Goal: Transaction & Acquisition: Purchase product/service

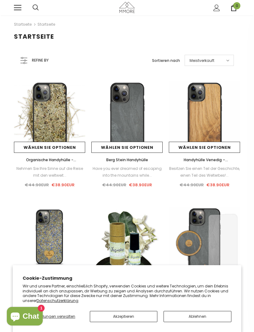
click at [17, 10] on link at bounding box center [17, 7] width 7 height 7
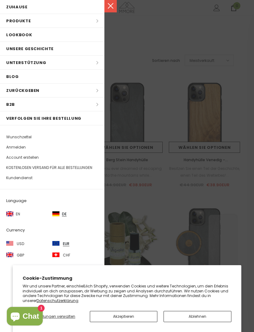
click at [12, 22] on li "Produkte Produkte Alle Produkte Alle Kollektion BUNDLES Organisch Kollektion Ho…" at bounding box center [52, 21] width 104 height 14
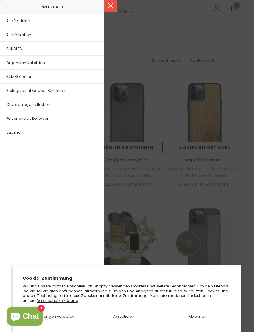
click at [16, 90] on span "Biologisch abbaubar Kollektion" at bounding box center [35, 90] width 59 height 5
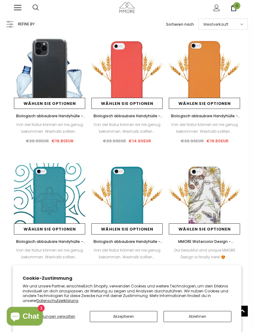
scroll to position [417, 0]
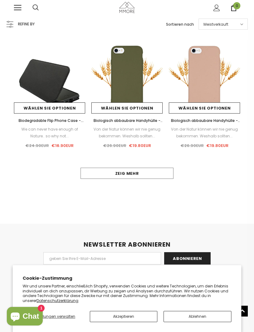
click at [92, 174] on link "Zeig mehr" at bounding box center [127, 173] width 93 height 11
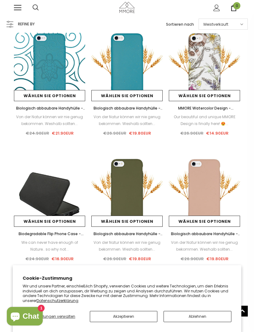
scroll to position [152, 0]
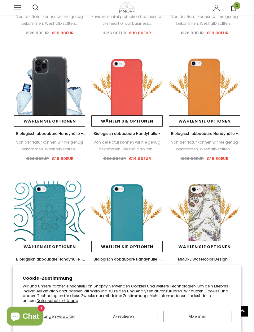
click at [20, 7] on link at bounding box center [17, 7] width 7 height 7
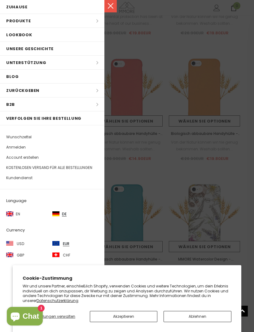
click at [116, 147] on div at bounding box center [127, 166] width 254 height 332
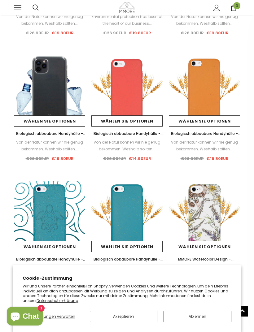
click at [39, 82] on img at bounding box center [49, 90] width 71 height 71
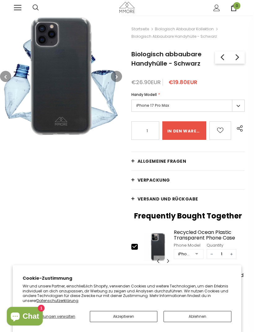
click at [239, 106] on label "iPhone 17 Pro Max" at bounding box center [187, 106] width 113 height 12
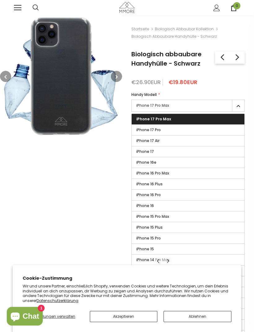
click at [207, 128] on label "iPhone 17 Pro" at bounding box center [188, 130] width 113 height 11
click at [0, 0] on input "iPhone 17 Pro" at bounding box center [0, 0] width 0 height 0
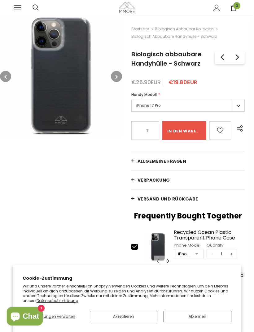
click at [243, 105] on label "iPhone 17 Pro" at bounding box center [187, 106] width 113 height 12
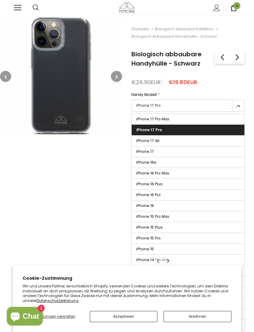
click at [186, 161] on label "iPhone 16e" at bounding box center [188, 162] width 113 height 11
click at [0, 0] on input "iPhone 16e" at bounding box center [0, 0] width 0 height 0
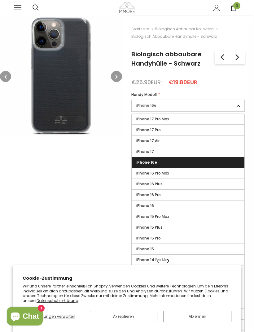
click at [198, 150] on label "iPhone 17" at bounding box center [188, 152] width 113 height 11
click at [0, 0] on input "iPhone 17" at bounding box center [0, 0] width 0 height 0
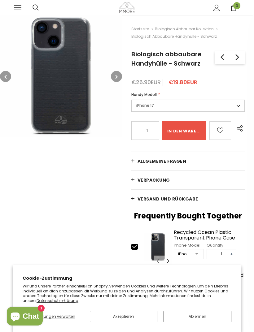
click at [239, 103] on label "iPhone 17" at bounding box center [187, 106] width 113 height 12
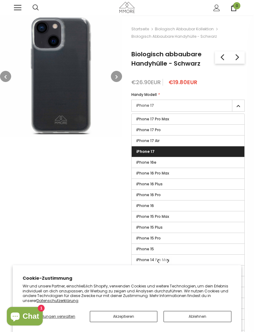
click at [207, 120] on label "iPhone 17 Pro Max" at bounding box center [188, 119] width 113 height 11
click at [0, 0] on input "iPhone 17 Pro Max" at bounding box center [0, 0] width 0 height 0
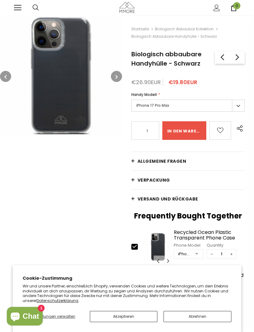
click at [239, 104] on label "iPhone 17 Pro Max" at bounding box center [187, 106] width 113 height 12
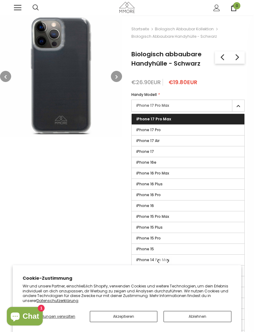
click at [194, 130] on label "iPhone 17 Pro" at bounding box center [188, 130] width 113 height 11
click at [0, 0] on input "iPhone 17 Pro" at bounding box center [0, 0] width 0 height 0
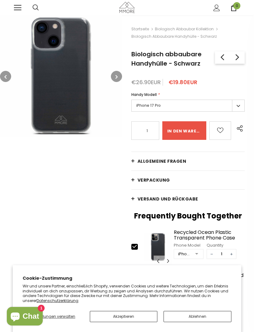
click at [237, 104] on label "iPhone 17 Pro" at bounding box center [187, 106] width 113 height 12
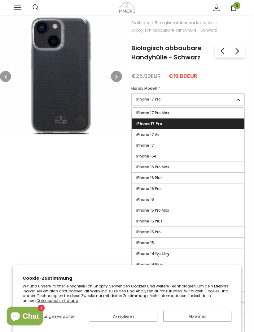
scroll to position [6, 0]
click at [170, 208] on label "iPhone 15 Pro Max" at bounding box center [188, 210] width 113 height 11
click at [0, 0] on input "iPhone 15 Pro Max" at bounding box center [0, 0] width 0 height 0
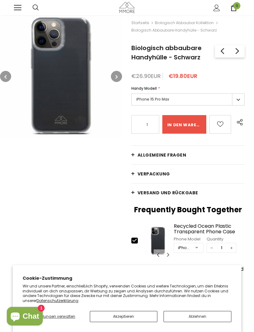
click at [238, 100] on label "iPhone 15 Pro Max" at bounding box center [187, 100] width 113 height 12
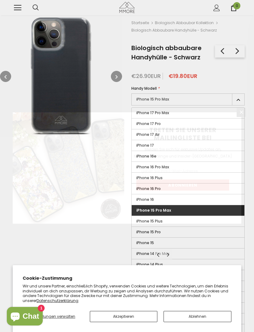
click at [205, 111] on div "Treten Sie unserer Mailingliste bei Melden Sie sich für exklusive Updates an, N…" at bounding box center [127, 166] width 254 height 332
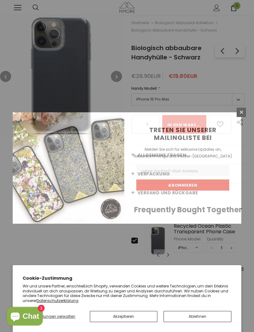
click at [241, 115] on icon at bounding box center [241, 112] width 5 height 5
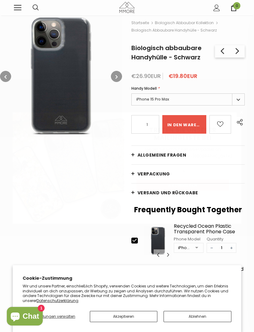
click at [241, 98] on label "iPhone 15 Pro Max" at bounding box center [187, 100] width 113 height 12
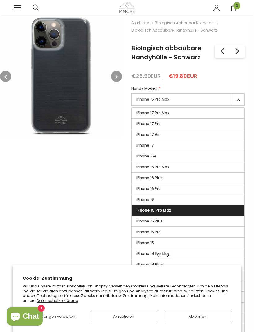
click at [239, 102] on label "iPhone 15 Pro Max" at bounding box center [187, 100] width 113 height 12
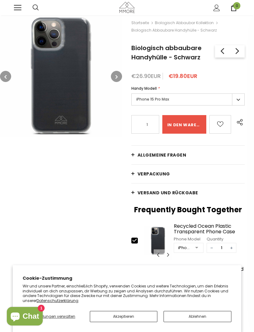
click at [237, 100] on label "iPhone 15 Pro Max" at bounding box center [187, 100] width 113 height 12
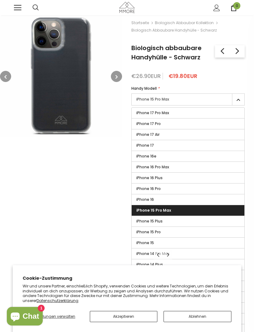
click at [209, 123] on label "iPhone 17 Pro" at bounding box center [188, 124] width 113 height 11
click at [0, 0] on input "iPhone 17 Pro" at bounding box center [0, 0] width 0 height 0
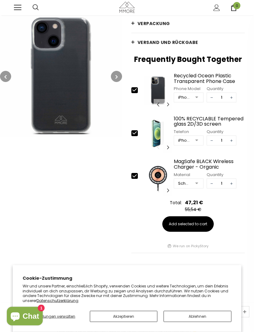
scroll to position [155, 0]
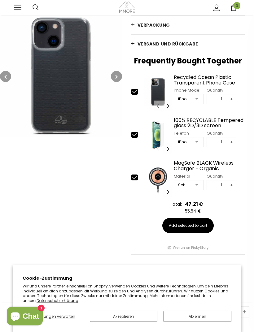
click at [191, 80] on div "Recycled Ocean Plastic Transparent Phone Case" at bounding box center [209, 80] width 71 height 11
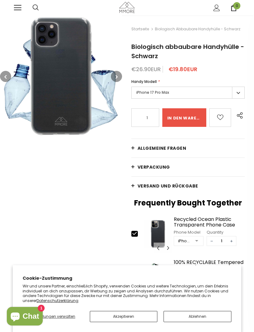
click at [240, 93] on label "iPhone 17 Pro Max" at bounding box center [187, 93] width 113 height 12
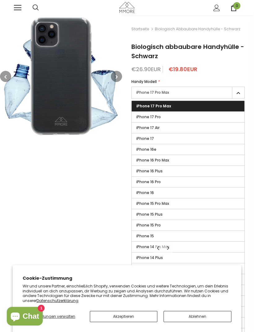
click at [190, 116] on label "iPhone 17 Pro" at bounding box center [188, 117] width 113 height 11
click at [0, 0] on input "iPhone 17 Pro" at bounding box center [0, 0] width 0 height 0
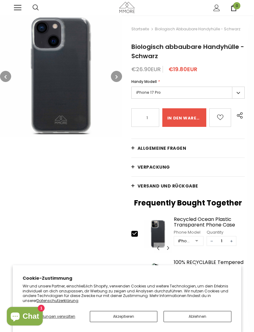
click at [188, 119] on input "in den warenkorb" at bounding box center [184, 117] width 44 height 19
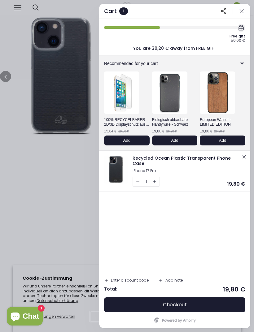
click at [13, 176] on div at bounding box center [127, 166] width 254 height 332
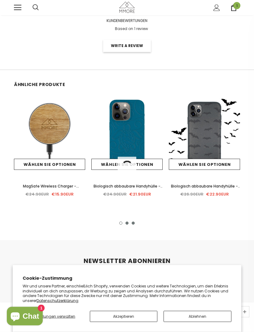
scroll to position [1070, 0]
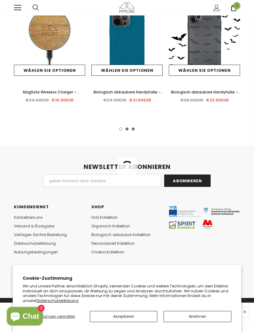
click at [126, 277] on icon at bounding box center [127, 275] width 4 height 4
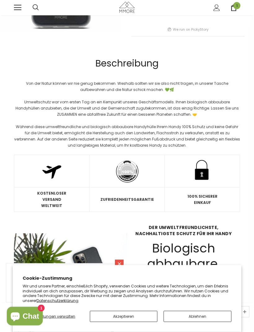
scroll to position [311, 0]
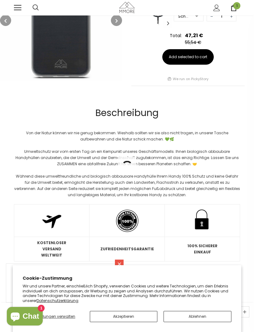
click at [15, 6] on link at bounding box center [17, 7] width 7 height 7
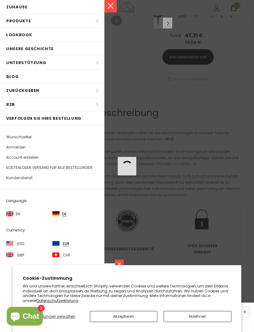
click at [12, 21] on li "Produkte Produkte Alle Produkte Alle Kollektion BUNDLES Organisch Kollektion Ho…" at bounding box center [52, 21] width 104 height 14
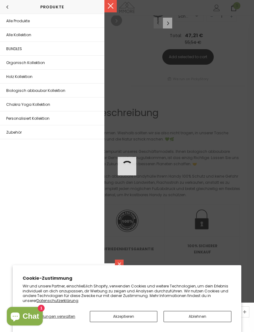
click at [11, 131] on span "Zubehör" at bounding box center [13, 132] width 15 height 5
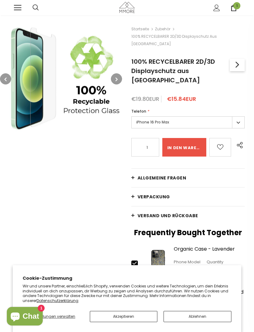
click at [219, 116] on label "iPhone 16 Pro Max" at bounding box center [187, 122] width 113 height 12
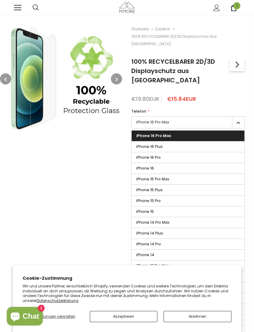
click at [225, 116] on label "iPhone 16 Pro Max" at bounding box center [187, 122] width 113 height 12
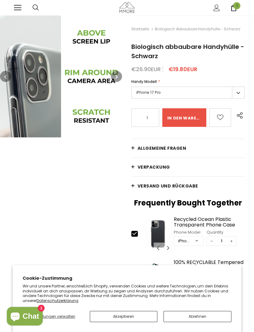
click at [116, 77] on icon "button" at bounding box center [117, 77] width 2 height 6
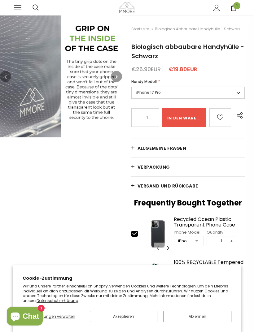
click at [119, 75] on button "button" at bounding box center [116, 76] width 11 height 11
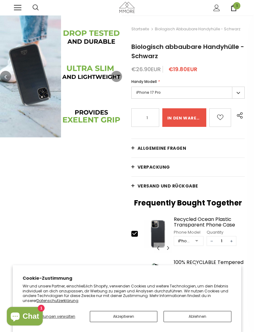
click at [120, 77] on button "button" at bounding box center [116, 76] width 11 height 11
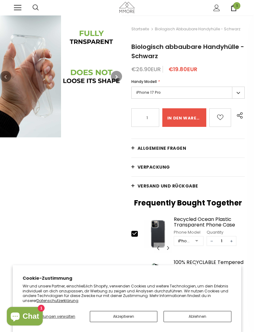
click at [120, 77] on button "button" at bounding box center [116, 76] width 11 height 11
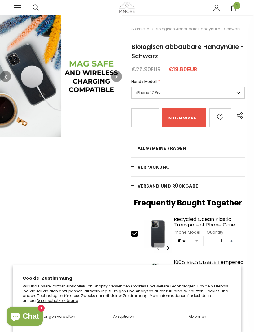
click at [119, 77] on button "button" at bounding box center [116, 76] width 11 height 11
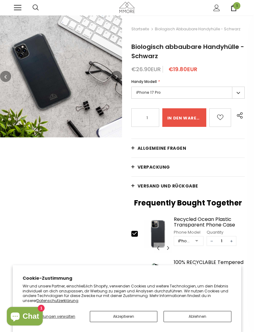
click at [235, 7] on span "1" at bounding box center [236, 5] width 7 height 7
